Goal: Information Seeking & Learning: Check status

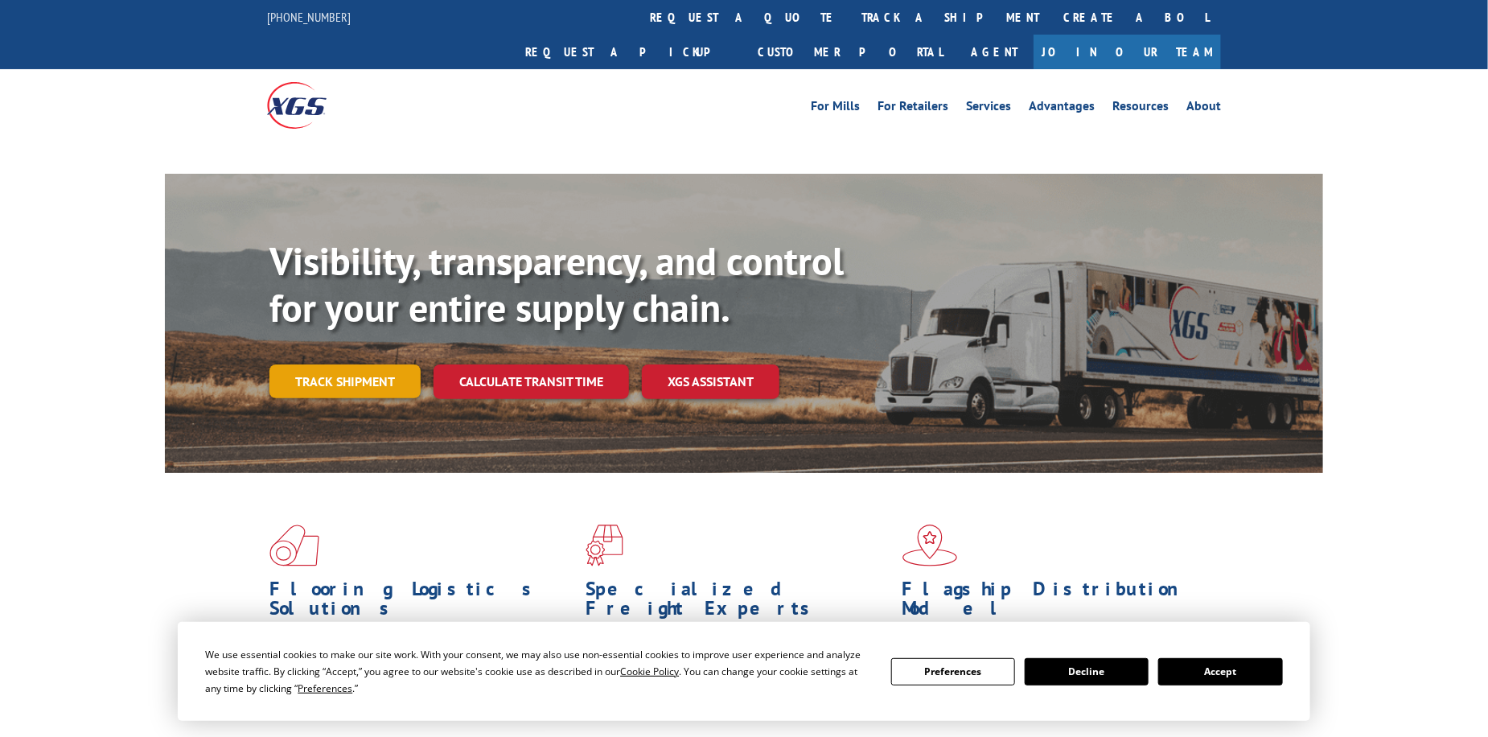
click at [386, 364] on link "Track shipment" at bounding box center [345, 381] width 151 height 34
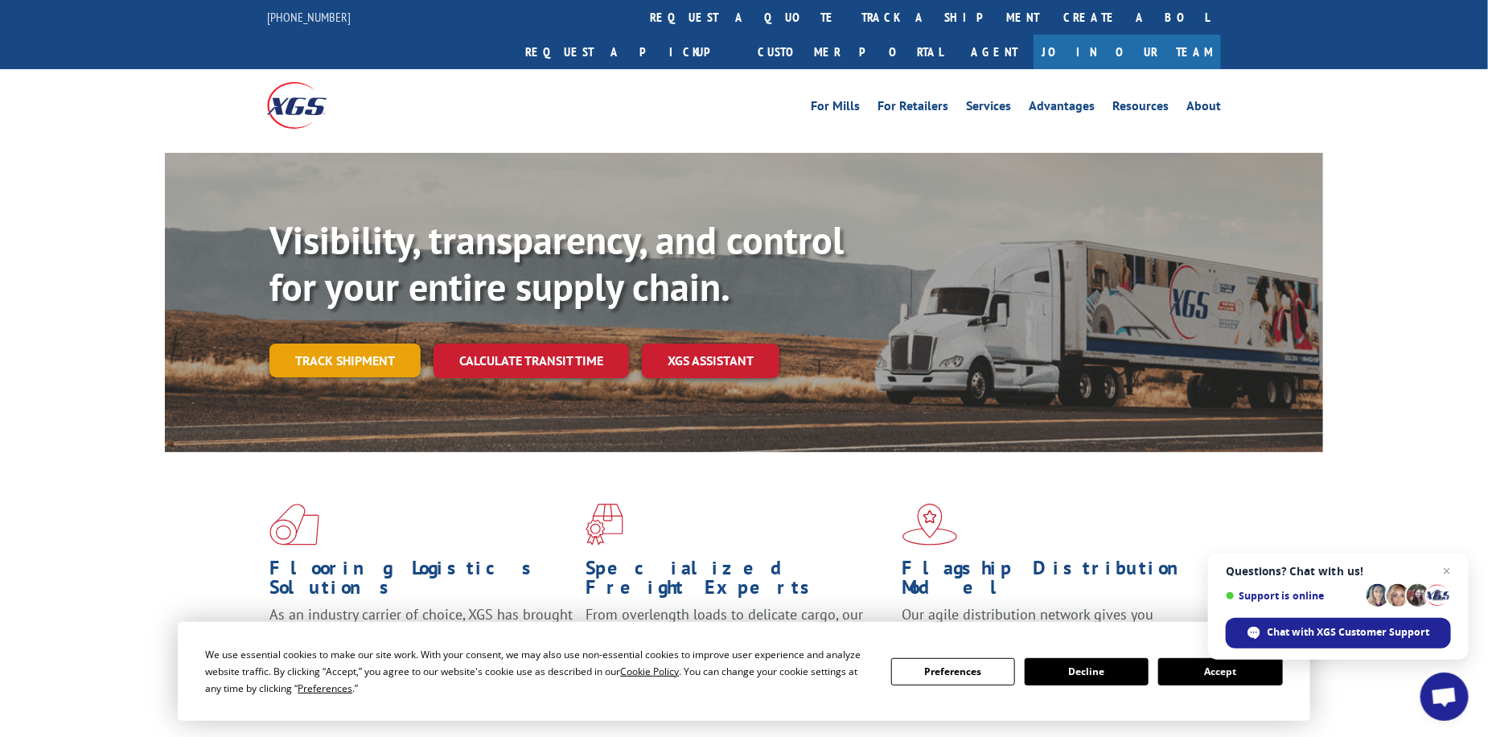
click at [334, 344] on link "Track shipment" at bounding box center [345, 361] width 151 height 34
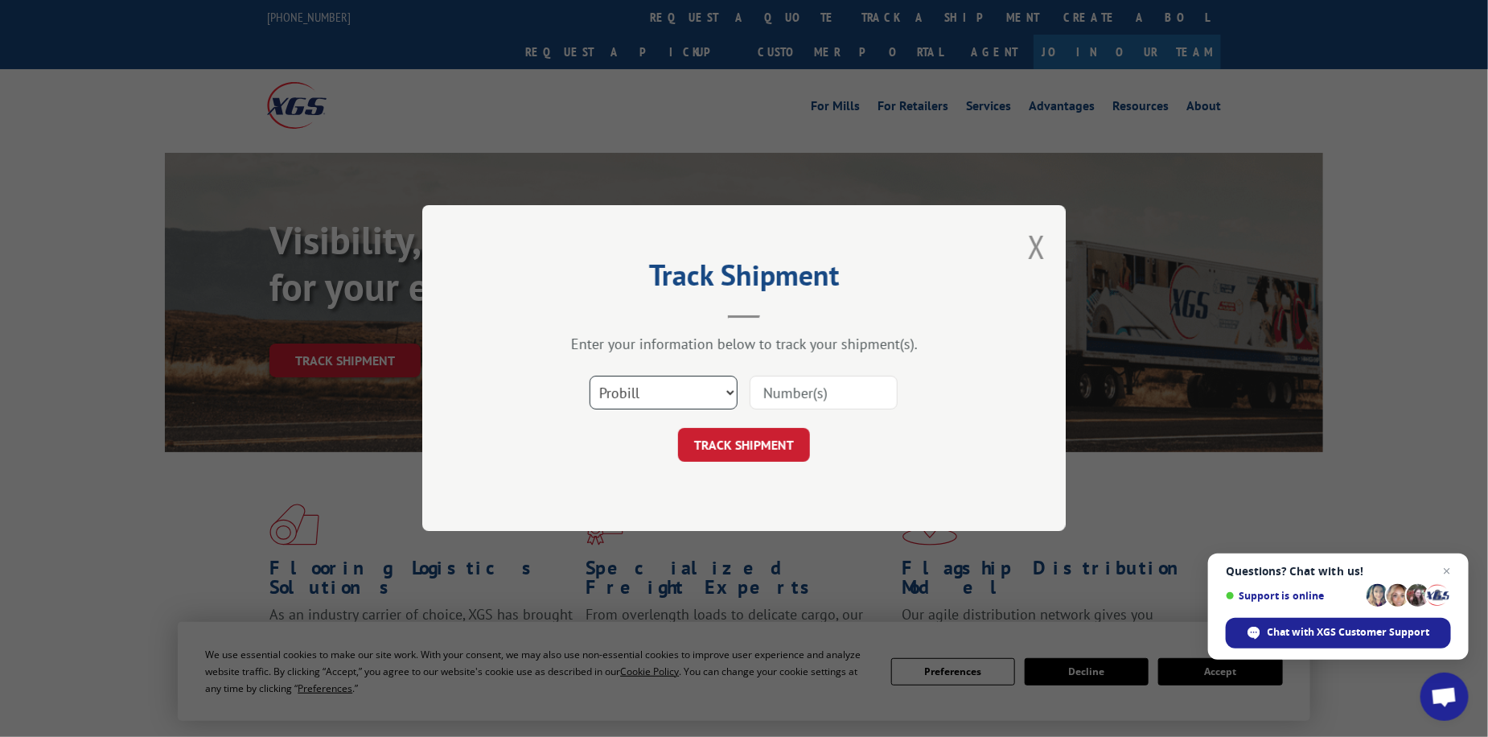
click at [701, 386] on select "Select category... Probill BOL PO" at bounding box center [664, 393] width 148 height 34
select select "bol"
click at [590, 376] on select "Select category... Probill BOL PO" at bounding box center [664, 393] width 148 height 34
click at [793, 389] on input at bounding box center [824, 393] width 148 height 34
type input "475474"
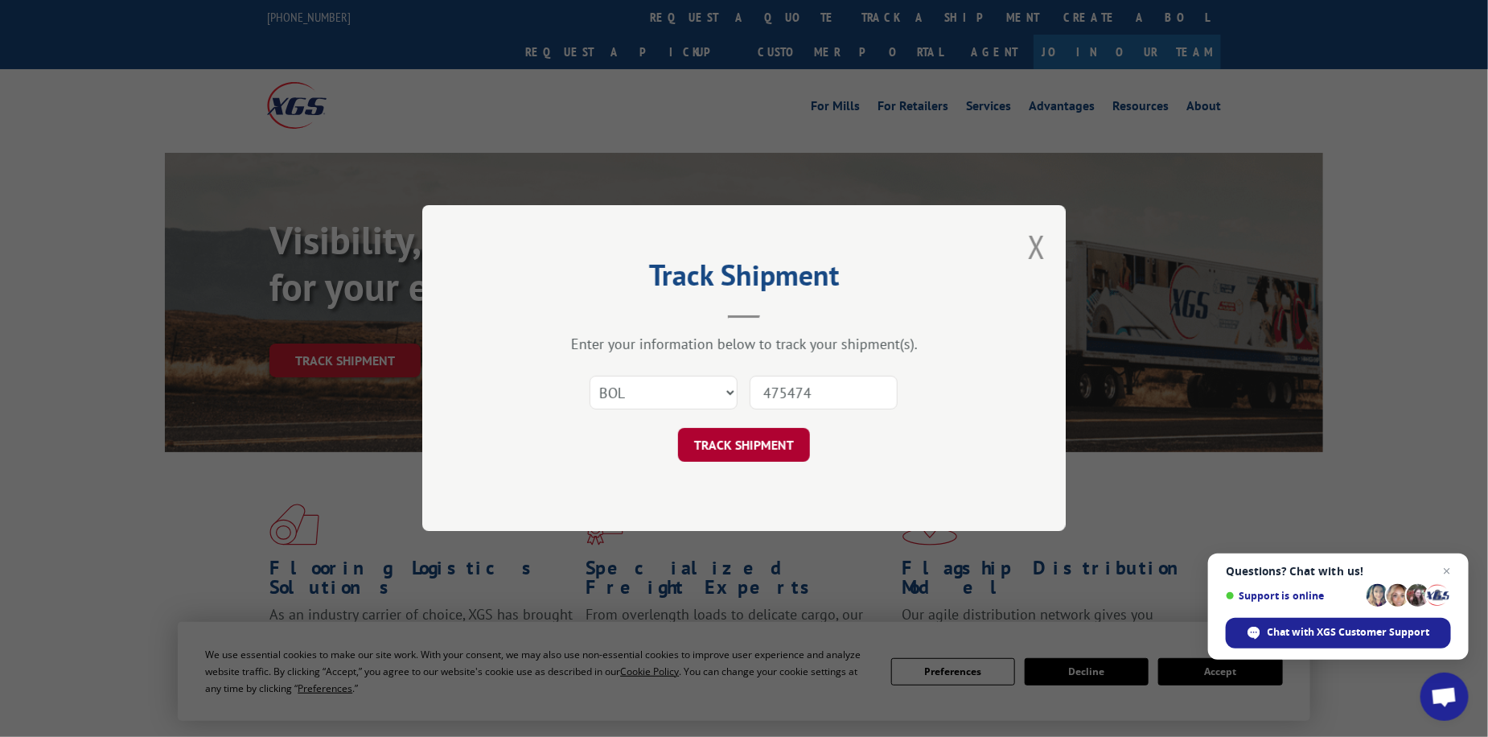
click at [737, 450] on button "TRACK SHIPMENT" at bounding box center [744, 446] width 132 height 34
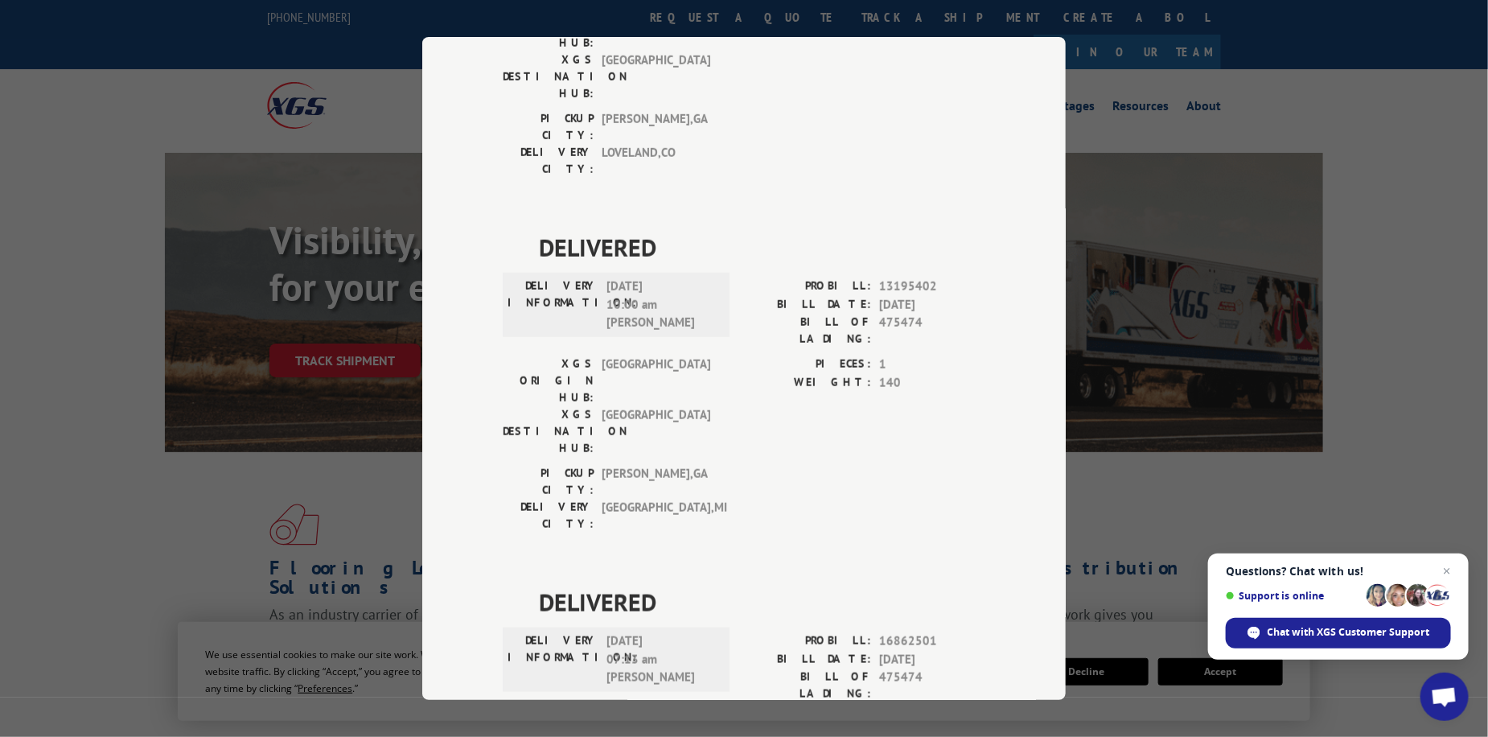
scroll to position [850, 0]
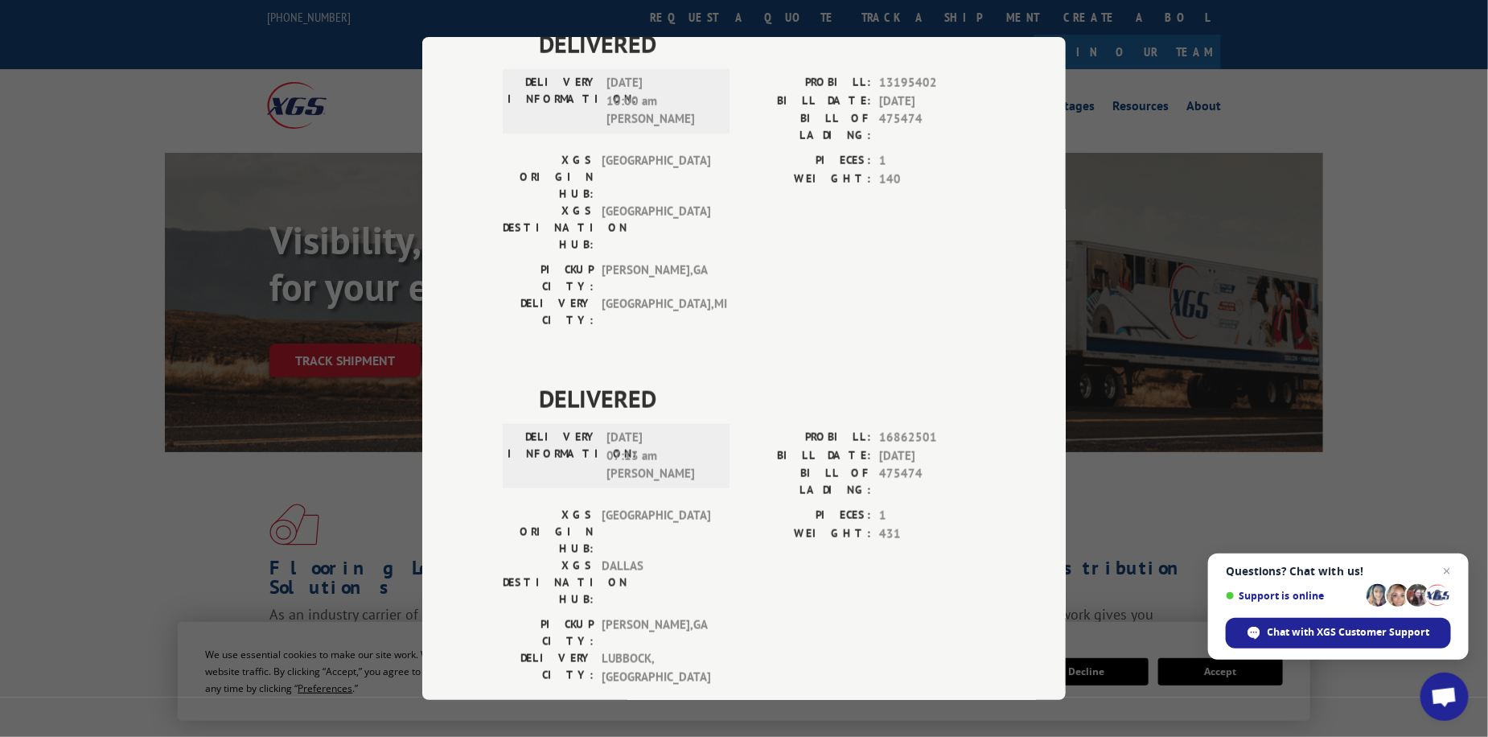
click at [1212, 399] on div "Track Shipment DELIVERED DELIVERY INFORMATION: [DATE] 11:55 am [PERSON_NAME]: 1…" at bounding box center [744, 368] width 1488 height 737
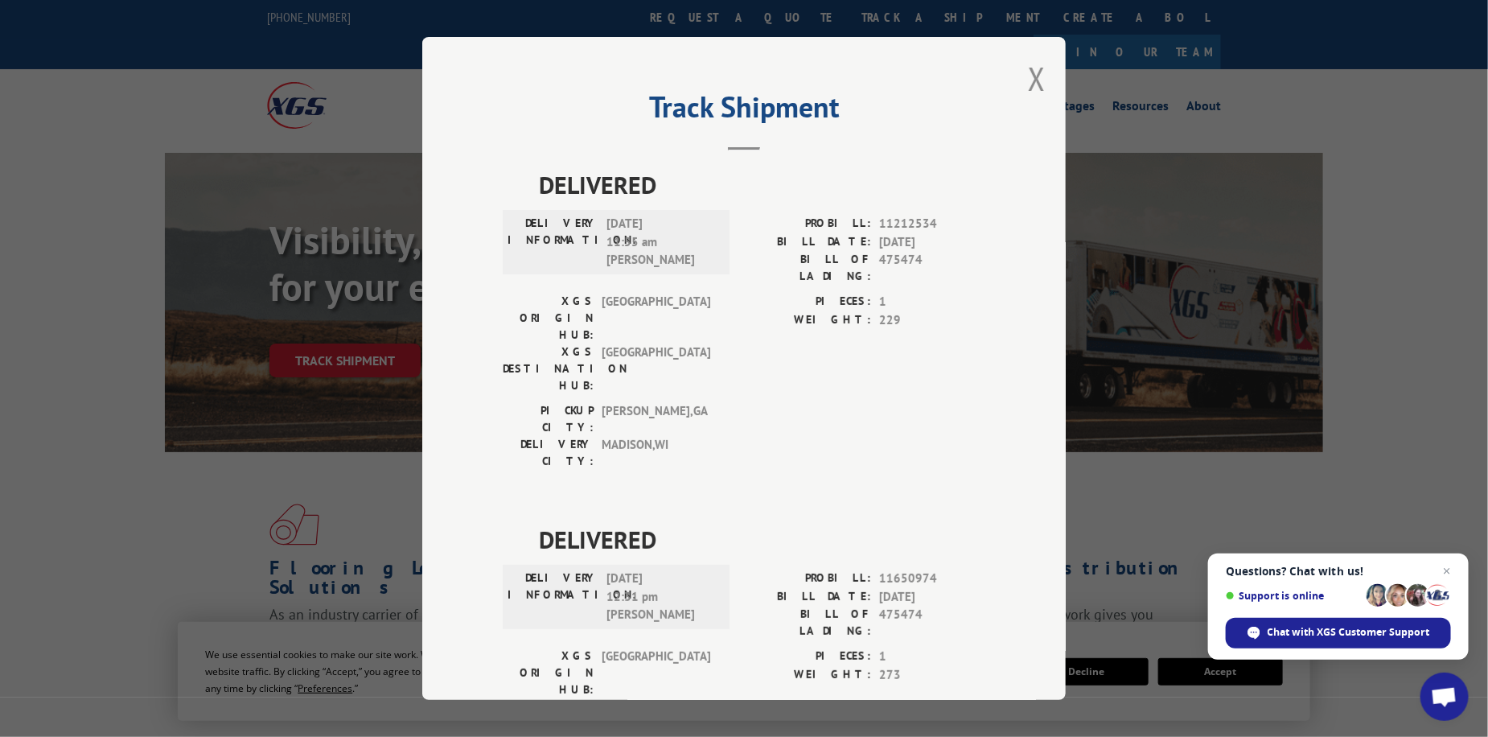
scroll to position [0, 0]
